Goal: Information Seeking & Learning: Check status

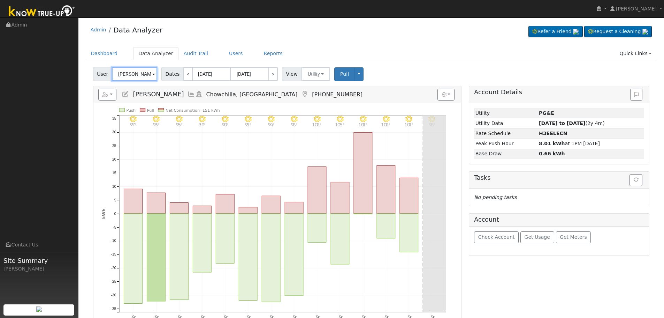
click at [139, 71] on input "Gary Dean" at bounding box center [134, 74] width 45 height 14
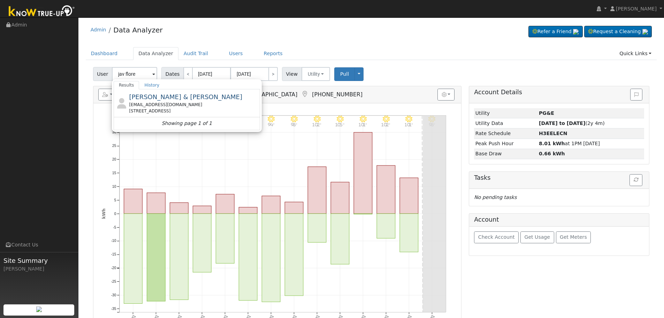
click at [168, 103] on div "juliaflores61@outlook.com" at bounding box center [193, 104] width 129 height 6
type input "[PERSON_NAME] & [PERSON_NAME]"
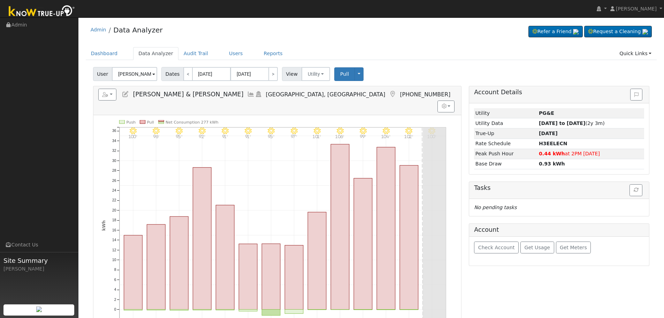
click at [247, 95] on icon at bounding box center [251, 94] width 8 height 6
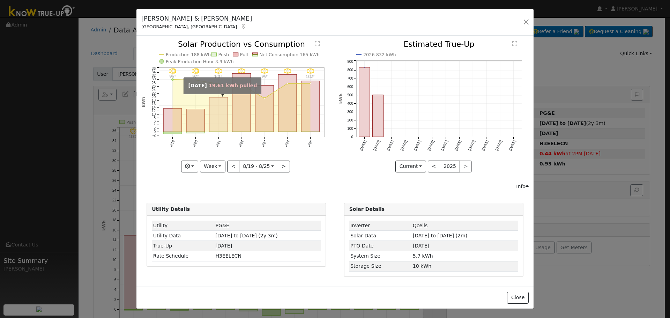
click at [219, 114] on rect "onclick=""" at bounding box center [218, 114] width 18 height 35
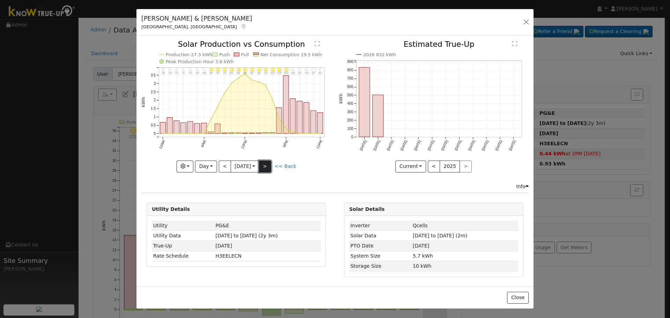
click at [266, 163] on button ">" at bounding box center [265, 166] width 12 height 12
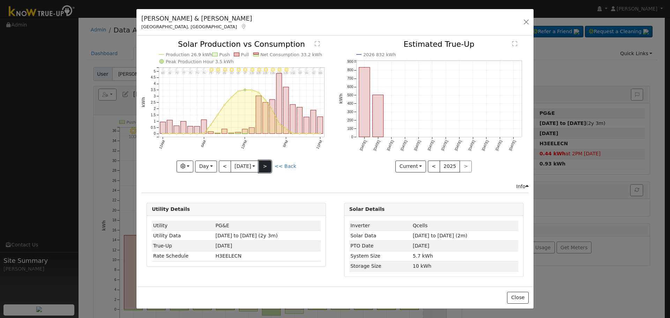
click at [266, 163] on button ">" at bounding box center [265, 166] width 12 height 12
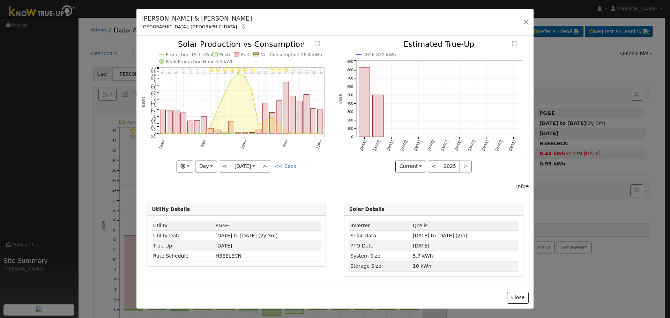
click at [295, 168] on icon "11PM - MostlyClear 88° 10PM - MostlyCloudy 89° 9PM - PartlyCloudy 90° 8PM - Par…" at bounding box center [236, 105] width 190 height 131
click at [293, 167] on link "<< Back" at bounding box center [285, 166] width 22 height 6
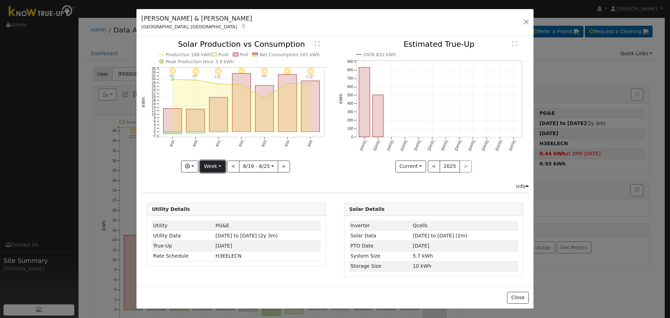
click at [225, 168] on button "Week" at bounding box center [212, 166] width 25 height 12
click at [227, 197] on link "Month" at bounding box center [224, 200] width 48 height 10
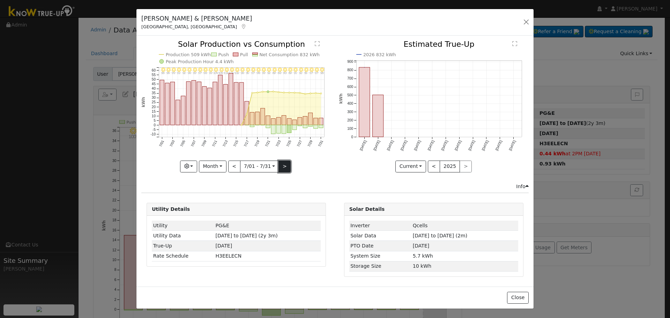
click at [283, 161] on button ">" at bounding box center [284, 166] width 12 height 12
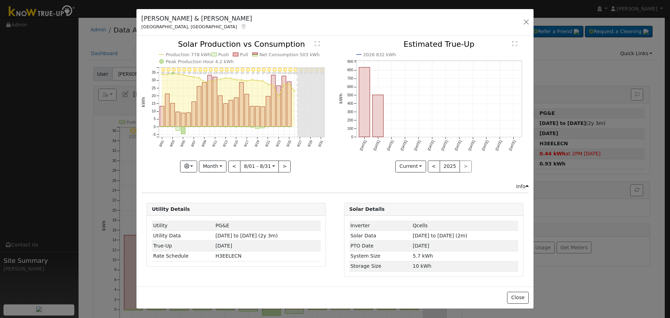
click at [190, 110] on icon "8/31 - Clear 98° 8/30 - MostlyClear 95° 8/29 - MostlyClear 96° 8/28 - Clear 95°…" at bounding box center [236, 105] width 190 height 131
click at [193, 108] on rect "onclick=""" at bounding box center [193, 114] width 4 height 25
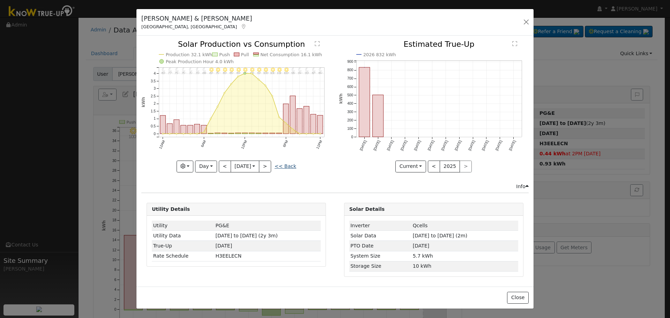
click at [281, 165] on link "<< Back" at bounding box center [285, 166] width 22 height 6
type input "2025-08-01"
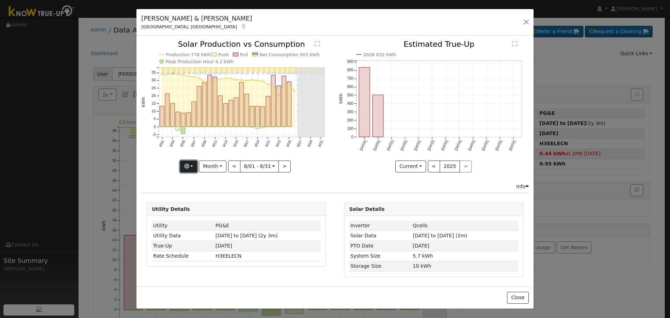
click at [190, 162] on button "button" at bounding box center [188, 166] width 17 height 12
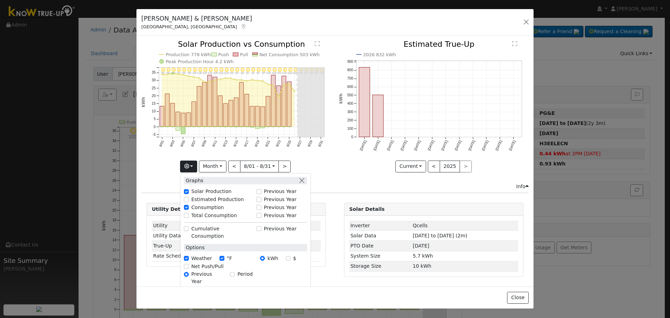
click at [207, 213] on label "Total Consumption" at bounding box center [214, 215] width 46 height 7
click at [189, 213] on input "Total Consumption" at bounding box center [186, 215] width 5 height 5
checkbox input "true"
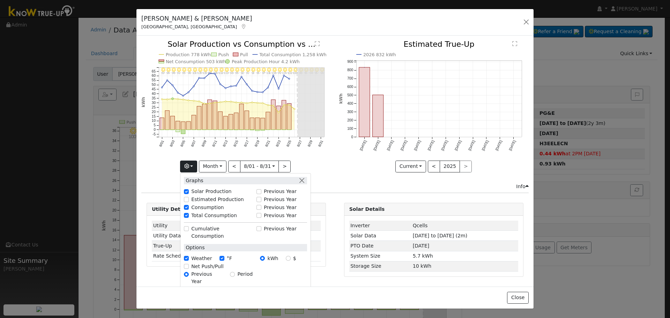
click at [326, 167] on icon "8/31 - Clear 98° 8/30 - MostlyClear 95° 8/29 - MostlyClear 96° 8/28 - Clear 95°…" at bounding box center [236, 105] width 190 height 131
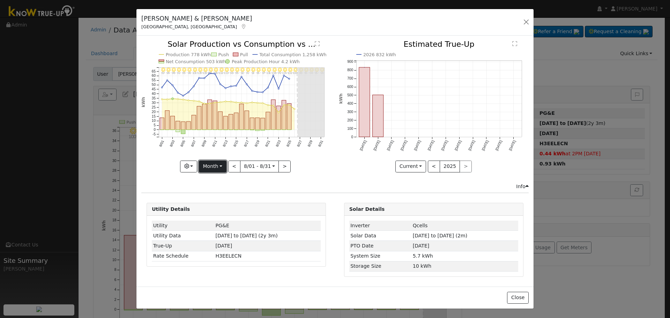
click at [225, 167] on button "Month" at bounding box center [213, 166] width 28 height 12
click at [232, 211] on link "Year" at bounding box center [223, 210] width 48 height 10
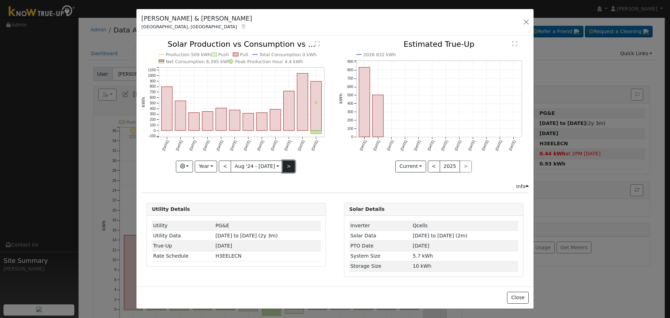
click at [287, 167] on button ">" at bounding box center [289, 166] width 12 height 12
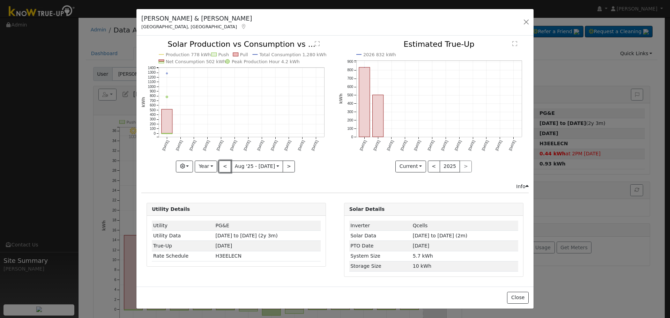
click at [226, 161] on button "<" at bounding box center [225, 166] width 12 height 12
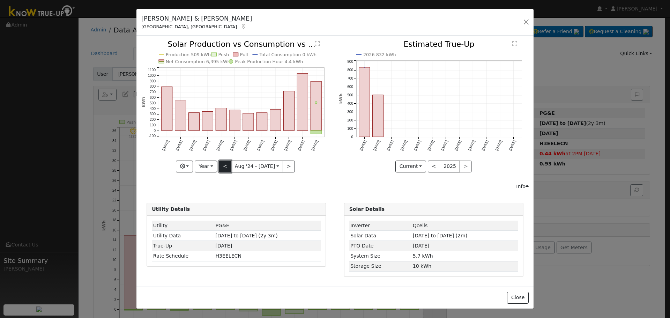
click at [224, 166] on button "<" at bounding box center [225, 166] width 12 height 12
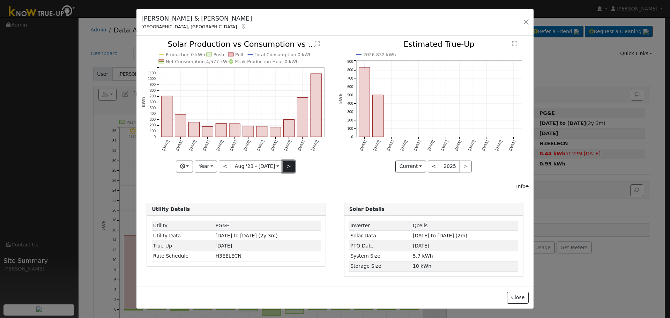
click at [289, 170] on button ">" at bounding box center [289, 166] width 12 height 12
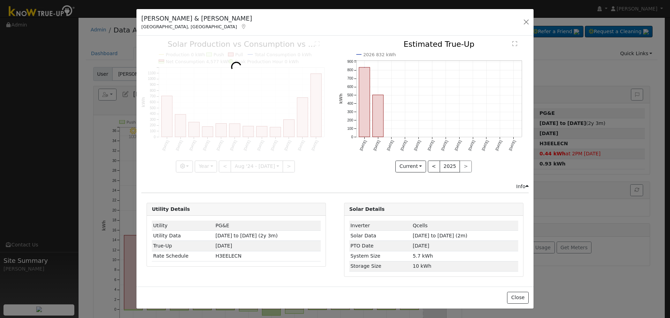
click at [240, 26] on icon at bounding box center [243, 26] width 6 height 5
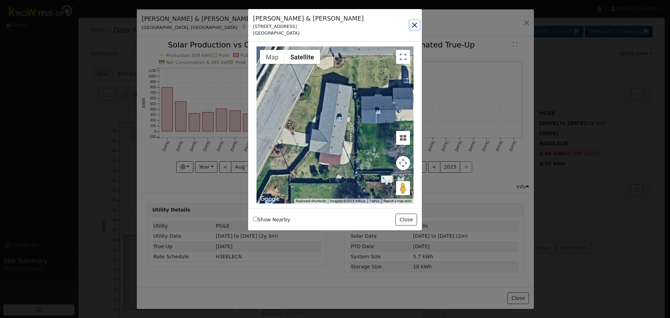
click at [417, 23] on button "button" at bounding box center [414, 25] width 10 height 10
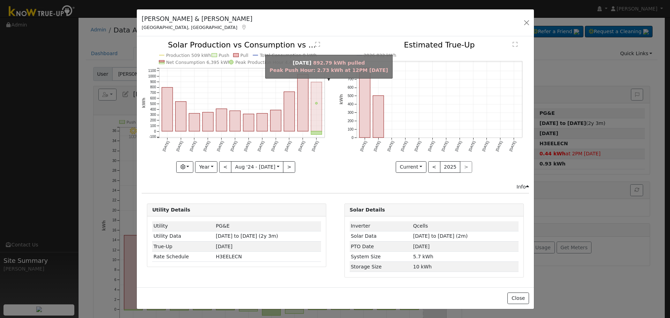
click at [317, 111] on rect "onclick=""" at bounding box center [316, 106] width 11 height 49
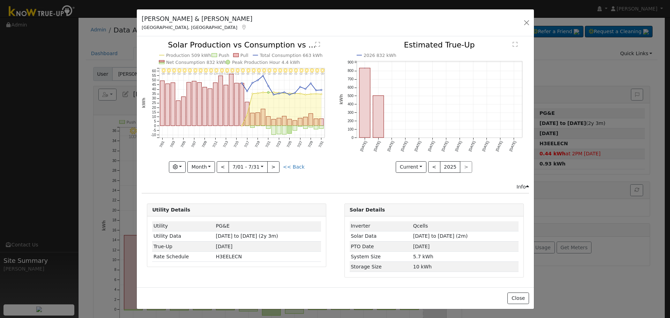
click at [296, 120] on icon "7/31 - Clear 98° 7/30 - Clear 97° 7/29 - Clear 97° 7/28 - Clear 95° 7/27 - Clea…" at bounding box center [237, 106] width 190 height 131
click at [296, 121] on rect "onclick=""" at bounding box center [295, 122] width 4 height 5
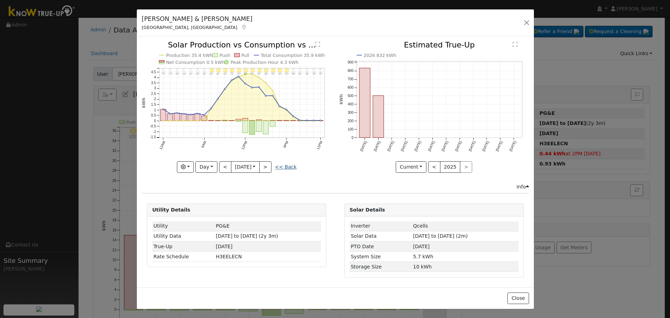
click at [288, 165] on link "<< Back" at bounding box center [286, 167] width 22 height 6
type input "2025-07-01"
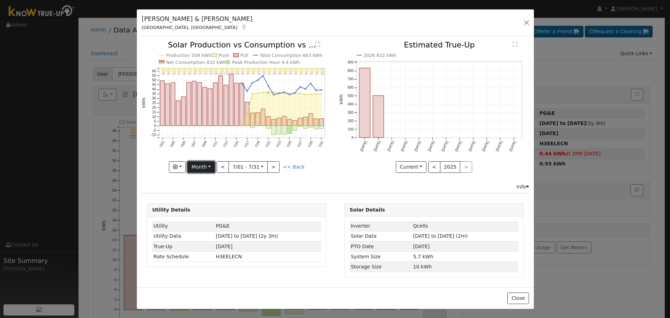
click at [212, 166] on button "Month" at bounding box center [201, 167] width 28 height 12
click at [220, 220] on link "Custom" at bounding box center [212, 221] width 48 height 10
select select "6"
click at [240, 168] on input "2025-07-01" at bounding box center [238, 166] width 22 height 11
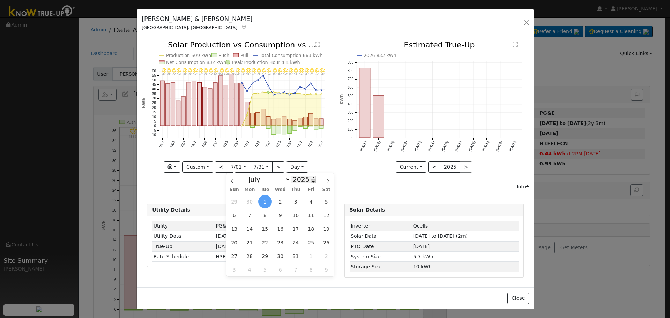
click at [311, 183] on span at bounding box center [313, 181] width 5 height 4
type input "2024"
click at [330, 179] on icon at bounding box center [327, 181] width 5 height 5
select select "7"
click at [293, 200] on span "1" at bounding box center [296, 202] width 14 height 14
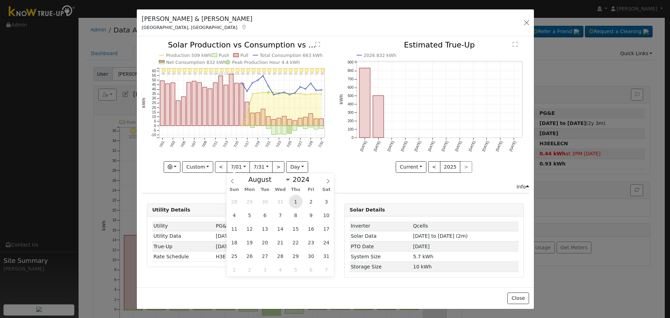
type input "2024-08-01"
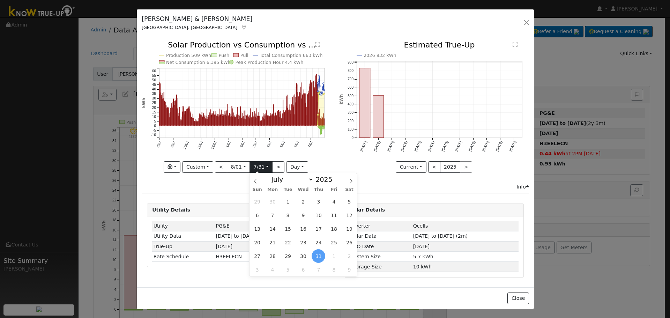
click at [269, 168] on input "2025-07-31" at bounding box center [261, 166] width 22 height 11
click at [352, 184] on span at bounding box center [351, 179] width 12 height 12
select select "7"
click at [261, 269] on span "31" at bounding box center [257, 270] width 14 height 14
type input "2025-08-31"
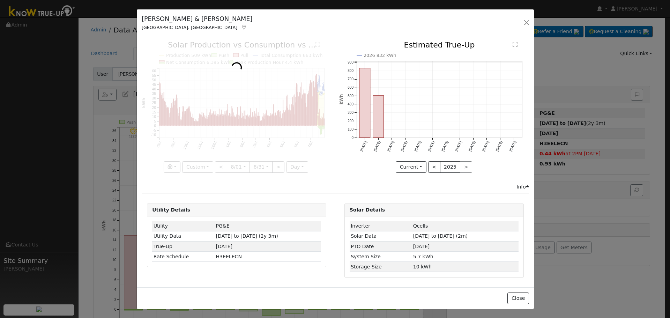
scroll to position [0, 5]
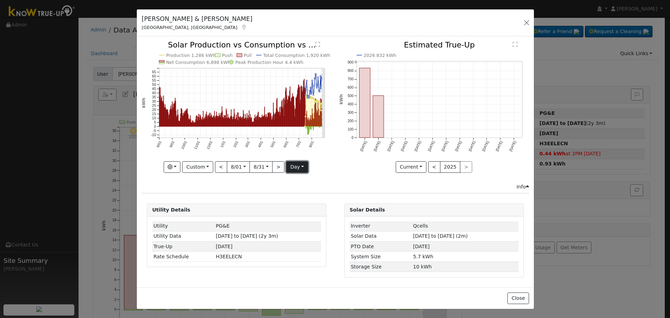
click at [290, 169] on button "day" at bounding box center [297, 167] width 22 height 12
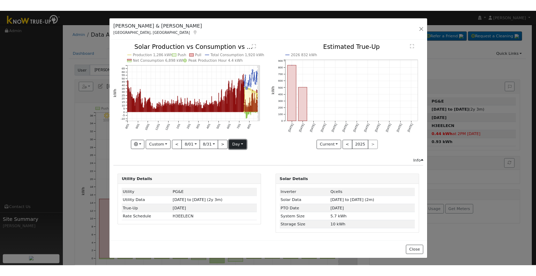
scroll to position [0, 0]
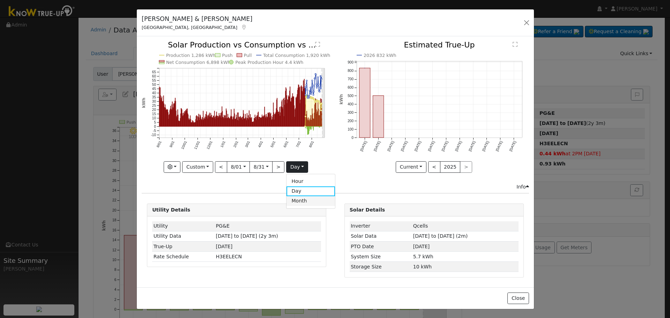
click at [302, 203] on link "Month" at bounding box center [310, 201] width 48 height 10
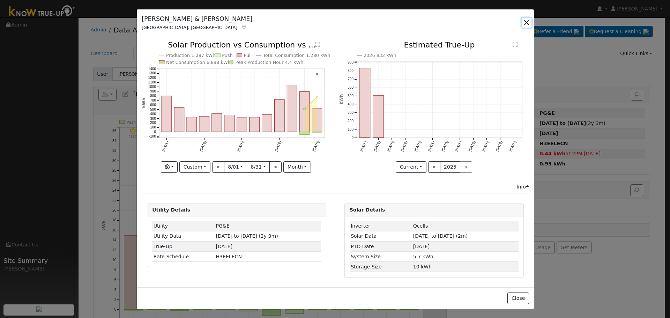
click at [527, 21] on button "button" at bounding box center [526, 23] width 10 height 10
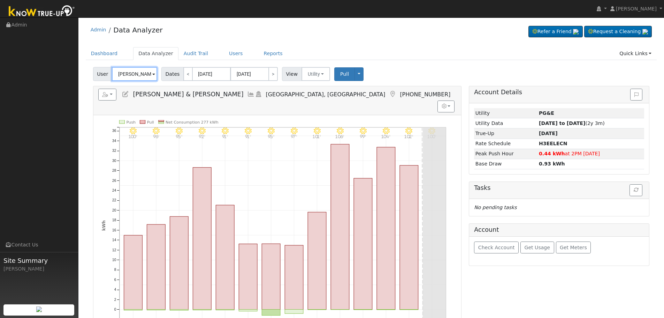
click at [127, 75] on input "[PERSON_NAME] & [PERSON_NAME]" at bounding box center [134, 74] width 45 height 14
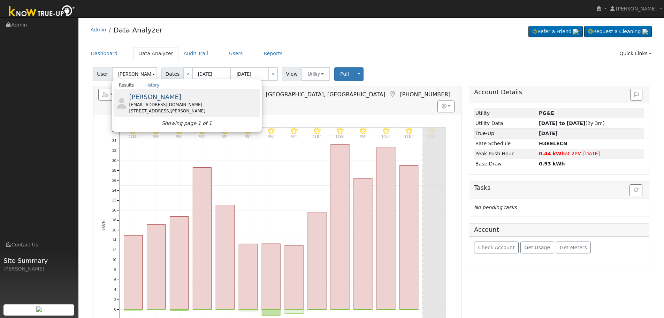
click at [155, 101] on div "juan123@gmail.com" at bounding box center [193, 104] width 129 height 6
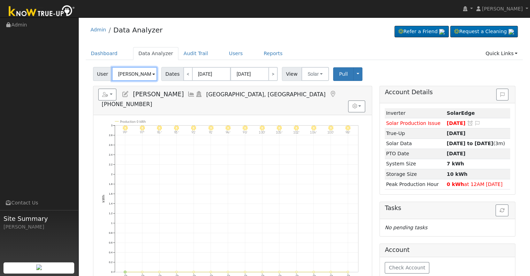
click at [139, 75] on input "Juan Mosqueda" at bounding box center [134, 74] width 45 height 14
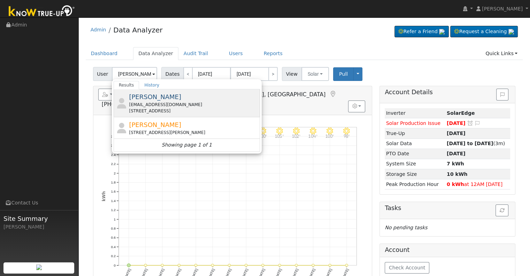
click at [158, 99] on div "Gary Dean gtjd@sbcglobal.net 23465 Road 14 1/2, Chowchilla, CA 93610" at bounding box center [193, 103] width 129 height 22
type input "Gary Dean"
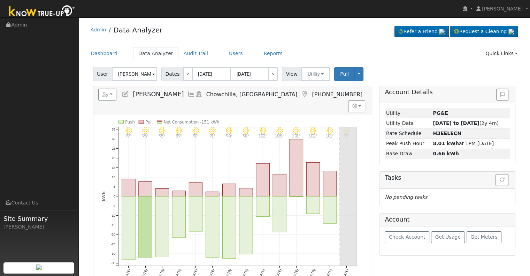
click at [188, 92] on icon at bounding box center [192, 94] width 8 height 6
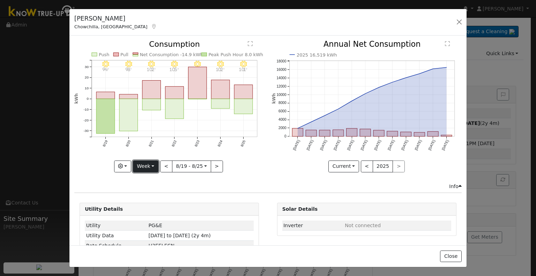
click at [145, 167] on button "Week" at bounding box center [145, 166] width 25 height 12
click at [202, 186] on div "Info" at bounding box center [268, 186] width 394 height 7
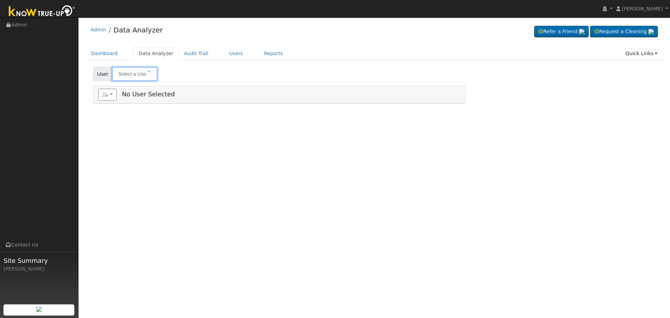
type input "[PERSON_NAME] & [PERSON_NAME]"
